Goal: Task Accomplishment & Management: Use online tool/utility

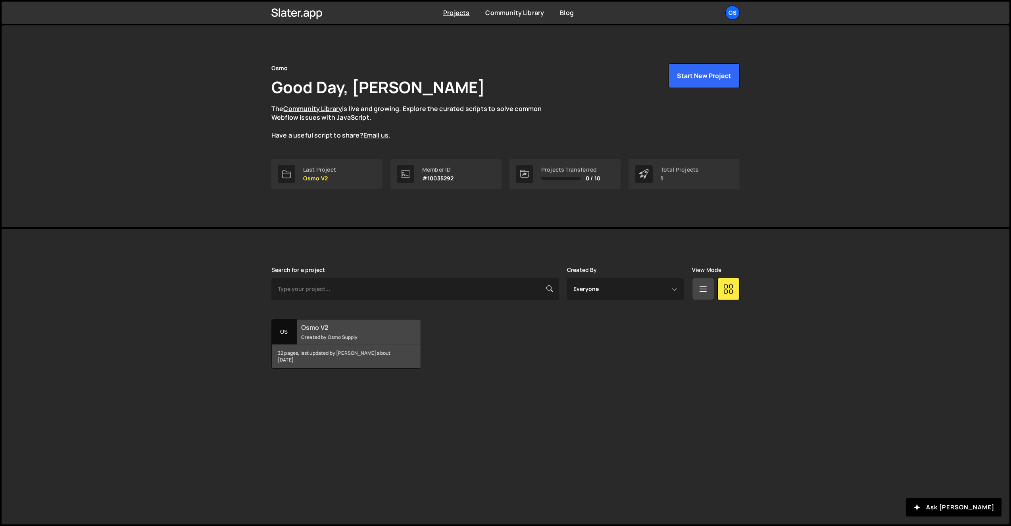
click at [299, 338] on div "Osmo V2 Created by Osmo Supply" at bounding box center [346, 332] width 149 height 25
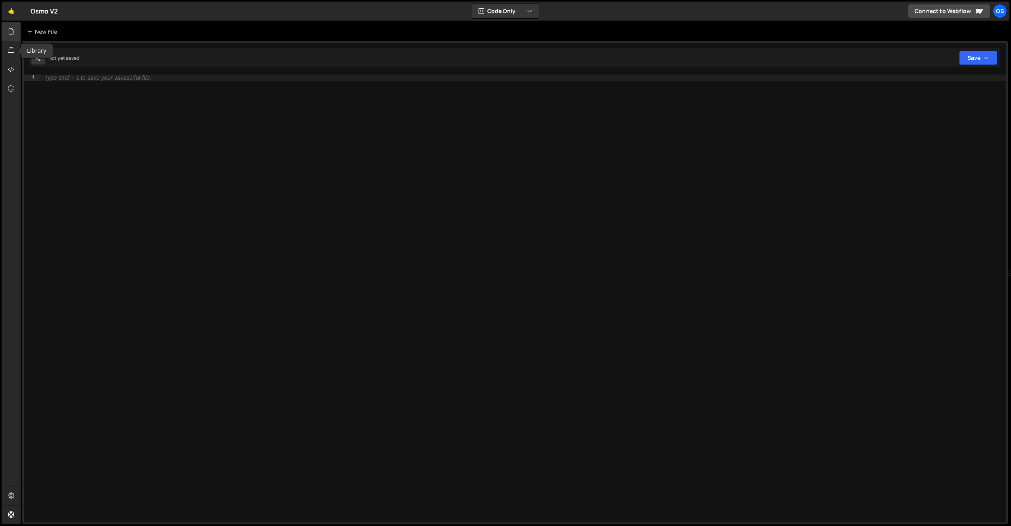
click at [15, 27] on div at bounding box center [11, 31] width 19 height 19
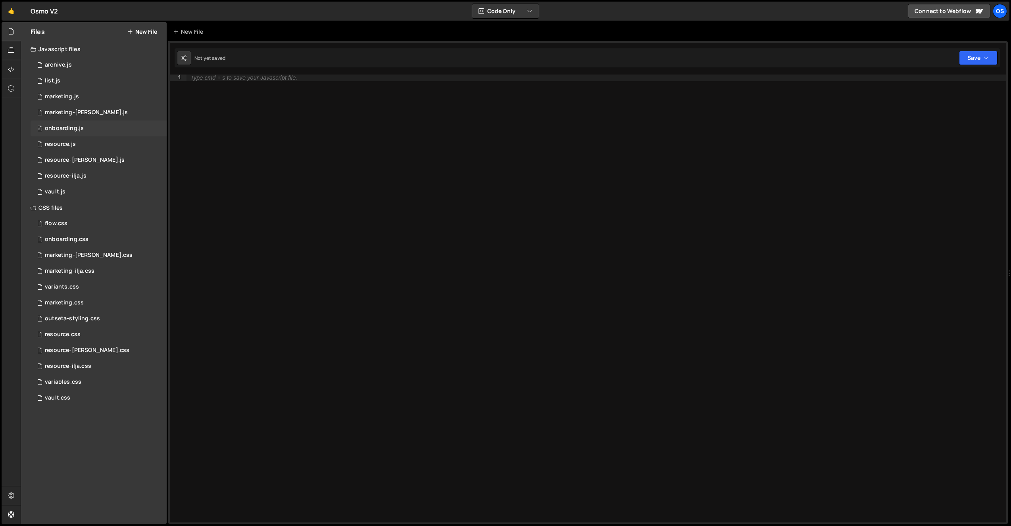
click at [100, 124] on div "0 onboarding.js 0" at bounding box center [99, 129] width 136 height 16
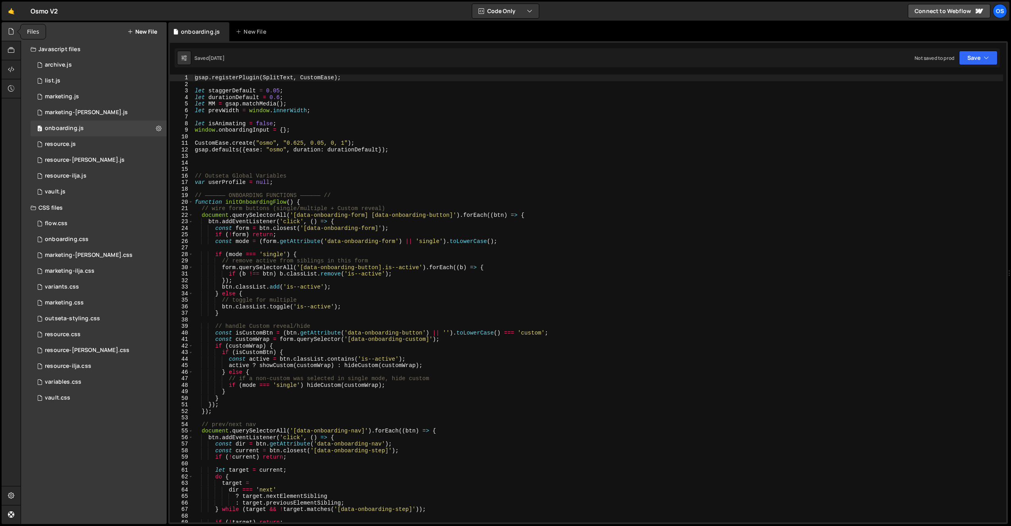
scroll to position [576, 0]
click at [10, 29] on icon at bounding box center [11, 31] width 6 height 9
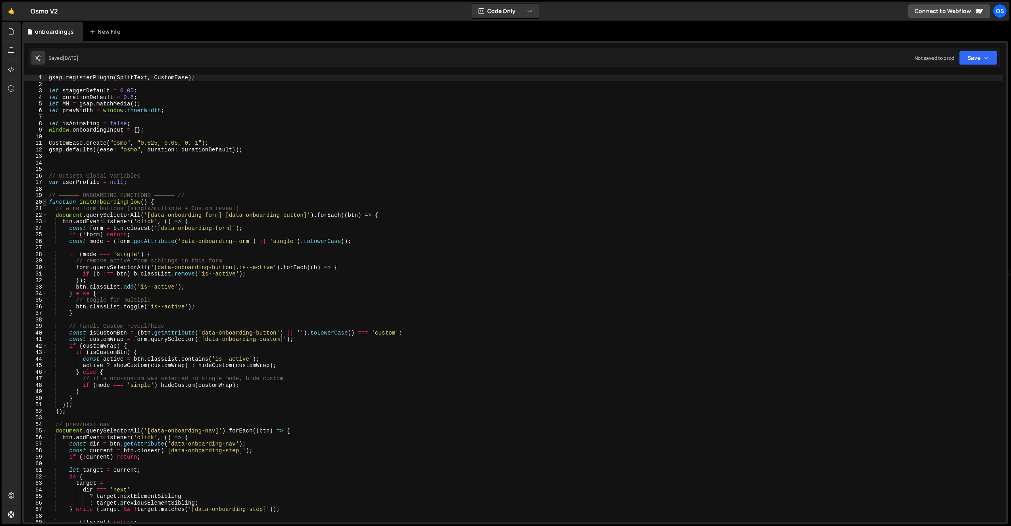
type textarea "gsap.registerPlugin(SplitText, CustomEase);"
click at [45, 203] on span at bounding box center [44, 202] width 4 height 7
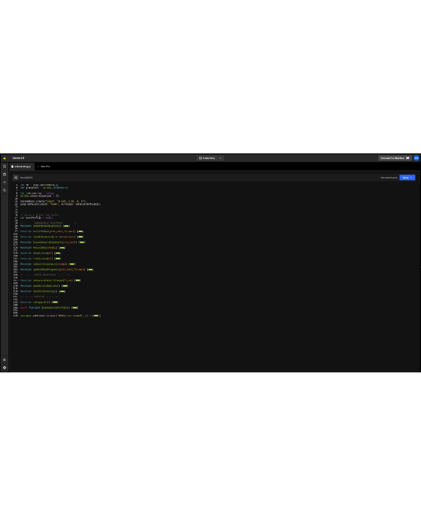
scroll to position [27, 0]
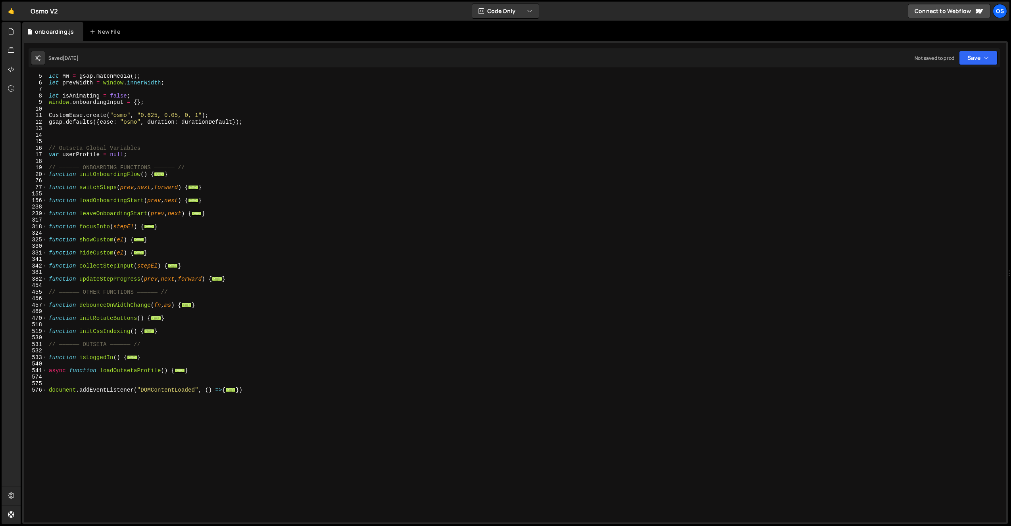
click at [92, 208] on div "let MM = gsap . matchMedia ( ) ; let prevWidth = window . innerWidth ; let isAn…" at bounding box center [525, 303] width 956 height 461
click at [177, 229] on div "let MM = gsap . matchMedia ( ) ; let prevWidth = window . innerWidth ; let isAn…" at bounding box center [525, 303] width 956 height 461
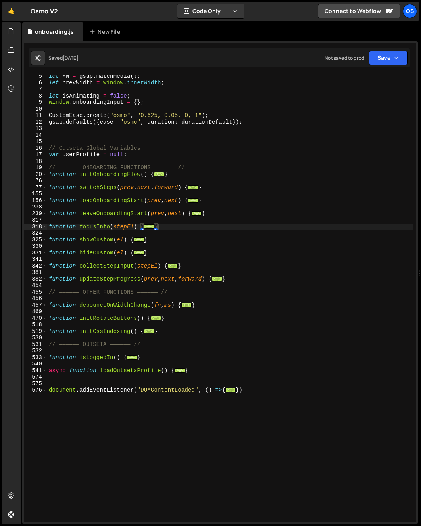
click at [91, 218] on div "let MM = gsap . matchMedia ( ) ; let prevWidth = window . innerWidth ; let isAn…" at bounding box center [230, 303] width 366 height 461
type textarea "}"
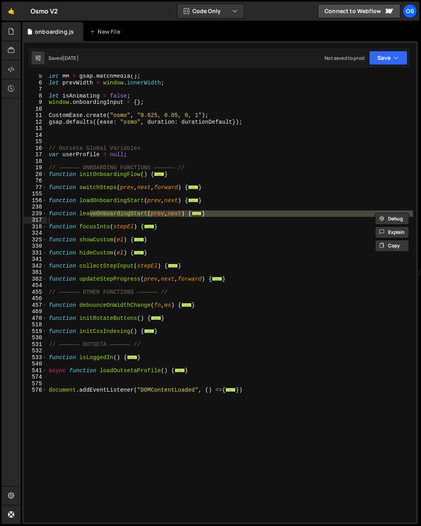
click at [217, 159] on div "let MM = gsap . matchMedia ( ) ; let prevWidth = window . innerWidth ; let isAn…" at bounding box center [230, 303] width 366 height 461
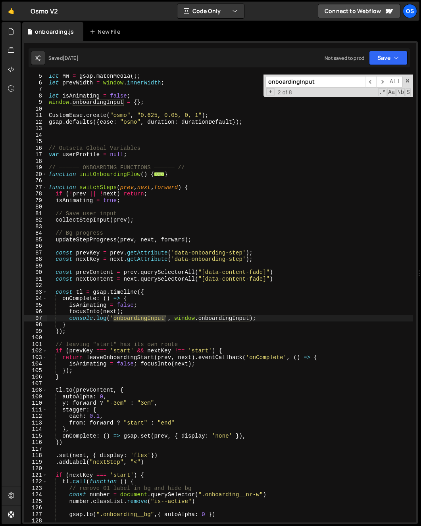
type input "onboardingInput"
click at [143, 319] on div "let MM = gsap . matchMedia ( ) ; let prevWidth = window . innerWidth ; let isAn…" at bounding box center [230, 299] width 366 height 448
click at [143, 319] on div "let MM = gsap . matchMedia ( ) ; let prevWidth = window . innerWidth ; let isAn…" at bounding box center [230, 303] width 366 height 461
click at [84, 222] on div "let MM = gsap . matchMedia ( ) ; let prevWidth = window . innerWidth ; let isAn…" at bounding box center [230, 303] width 366 height 461
type textarea "collectStepInput(prev);"
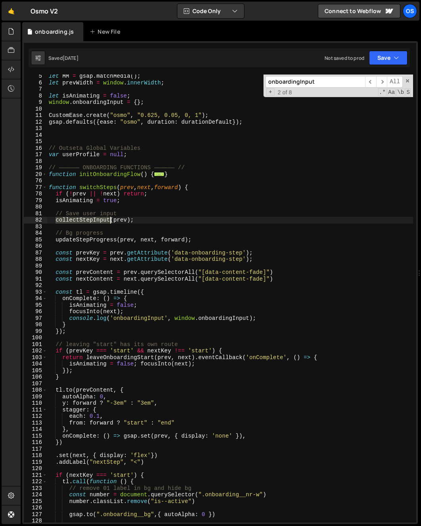
click at [84, 222] on div "let MM = gsap . matchMedia ( ) ; let prevWidth = window . innerWidth ; let isAn…" at bounding box center [230, 303] width 366 height 461
click at [308, 82] on input "onboardingInput" at bounding box center [315, 82] width 100 height 12
paste input "collectStep"
type input "collectStepInput"
click at [380, 81] on span "​" at bounding box center [381, 82] width 11 height 12
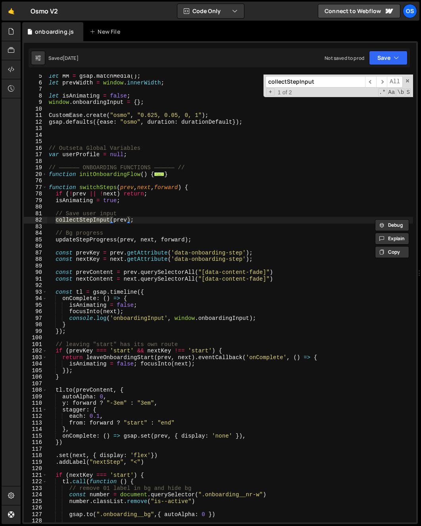
scroll to position [502, 0]
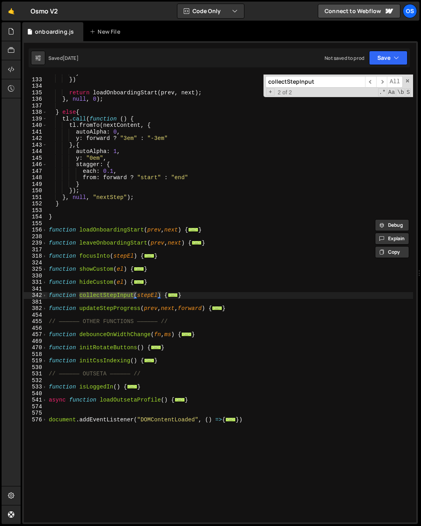
type textarea "function collectStepInput(stepEl) {"
click at [47, 296] on div "342" at bounding box center [35, 295] width 23 height 7
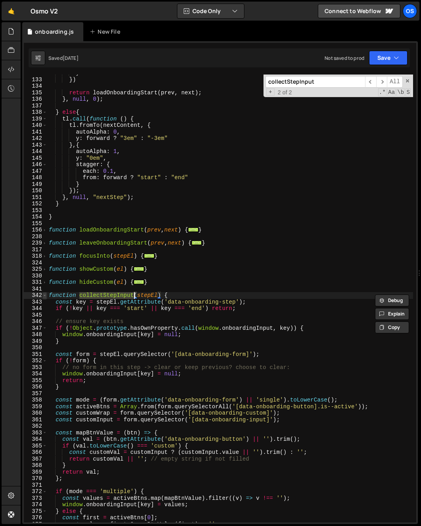
click at [45, 295] on span at bounding box center [44, 295] width 4 height 7
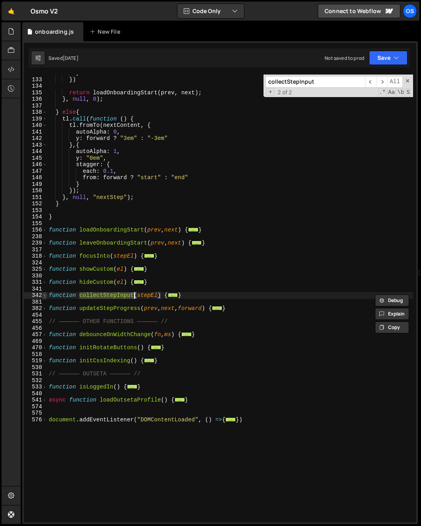
click at [45, 295] on span at bounding box center [44, 295] width 4 height 7
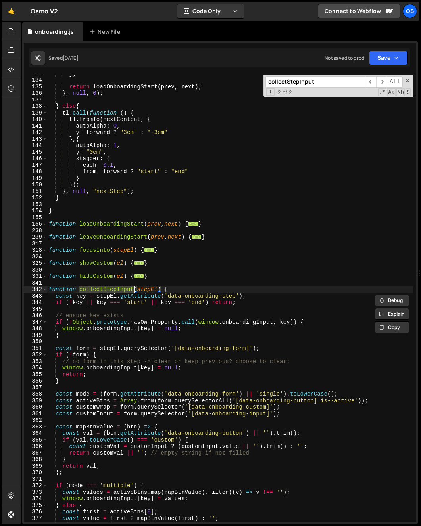
scroll to position [508, 0]
click at [73, 311] on div "}) return loadOnboardingStart ( prev , next ) ; } , null , 0 ) ; } else { tl . …" at bounding box center [230, 300] width 366 height 461
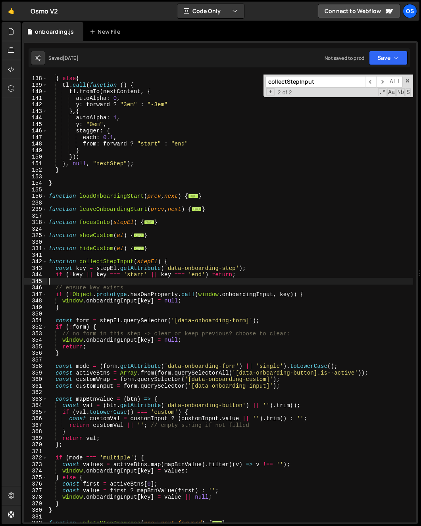
scroll to position [561, 0]
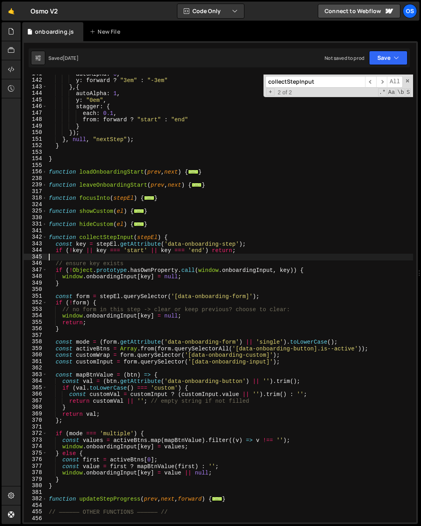
click at [98, 311] on div "autoAlpha : 0 , y : forward ? "3em" : "-3em" } , { autoAlpha : 1 , y : "0em" , …" at bounding box center [230, 301] width 366 height 461
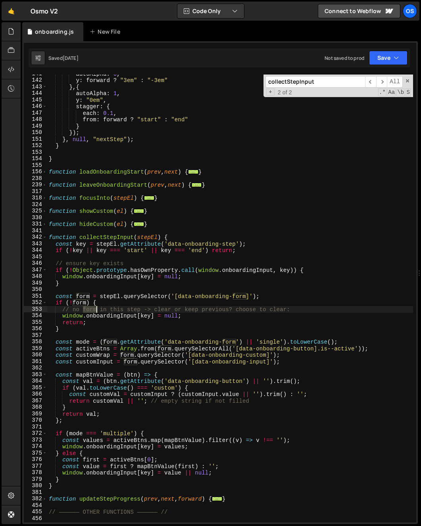
click at [98, 311] on div "autoAlpha : 0 , y : forward ? "3em" : "-3em" } , { autoAlpha : 1 , y : "0em" , …" at bounding box center [230, 301] width 366 height 461
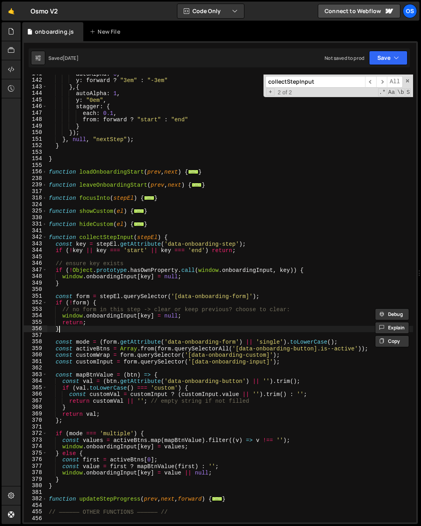
click at [166, 330] on div "autoAlpha : 0 , y : forward ? "3em" : "-3em" } , { autoAlpha : 1 , y : "0em" , …" at bounding box center [230, 301] width 366 height 461
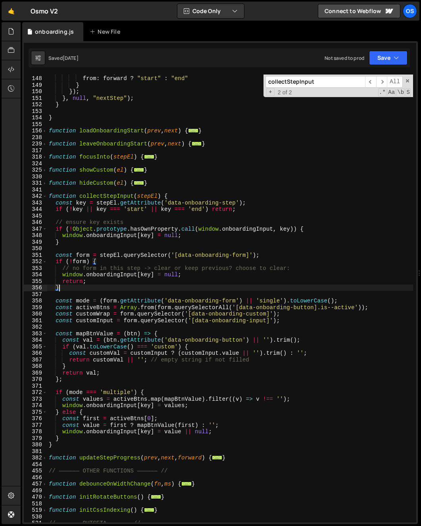
scroll to position [621, 0]
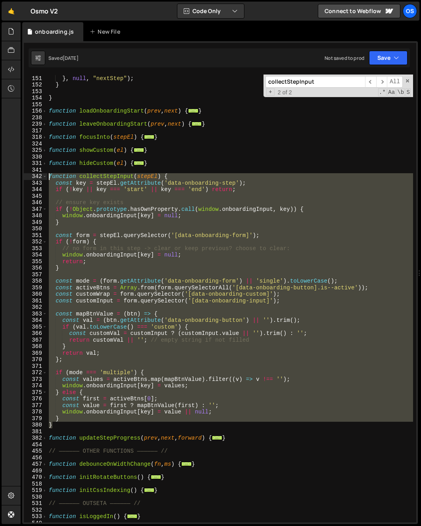
drag, startPoint x: 57, startPoint y: 426, endPoint x: 35, endPoint y: 177, distance: 249.7
click at [35, 177] on div "} 150 151 152 153 154 155 156 238 239 317 318 324 325 330 331 341 342 343 344 3…" at bounding box center [220, 299] width 392 height 448
click at [106, 411] on div "}) ; } , null , "nextStep" ) ; } } function loadOnboardingStart ( prev , next )…" at bounding box center [230, 299] width 366 height 448
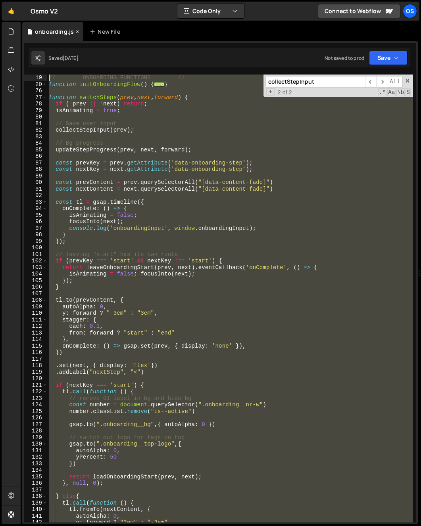
scroll to position [0, 0]
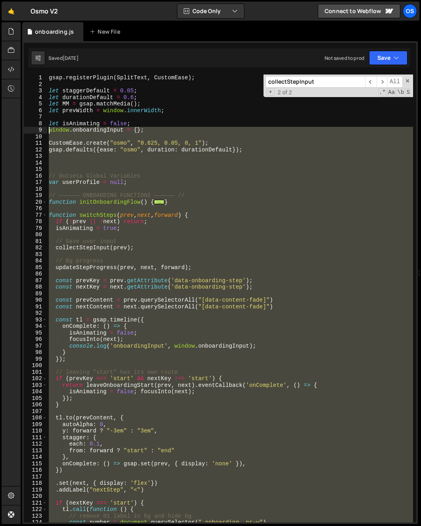
drag, startPoint x: 60, startPoint y: 446, endPoint x: 42, endPoint y: 130, distance: 315.9
click at [42, 130] on div "window.onboardingInput[key] = value || null; 1 2 3 4 5 6 7 8 9 10 11 12 13 14 1…" at bounding box center [220, 299] width 392 height 448
type textarea "window.onboardingInput = {};"
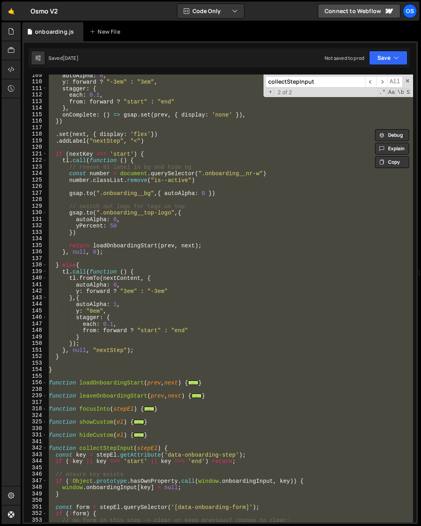
scroll to position [570, 0]
